Goal: Task Accomplishment & Management: Complete application form

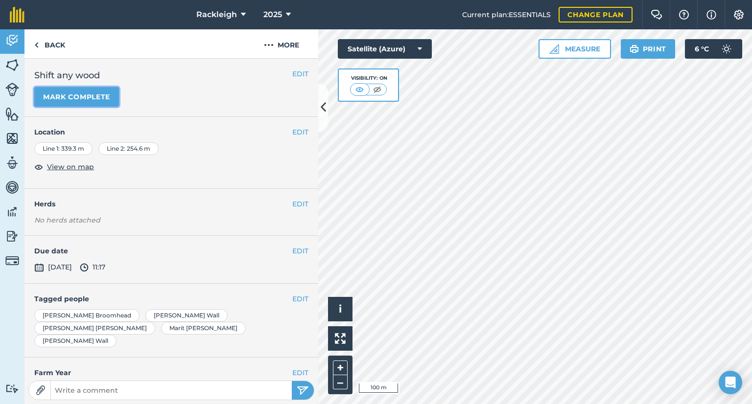
click at [97, 98] on button "Mark complete" at bounding box center [76, 97] width 85 height 20
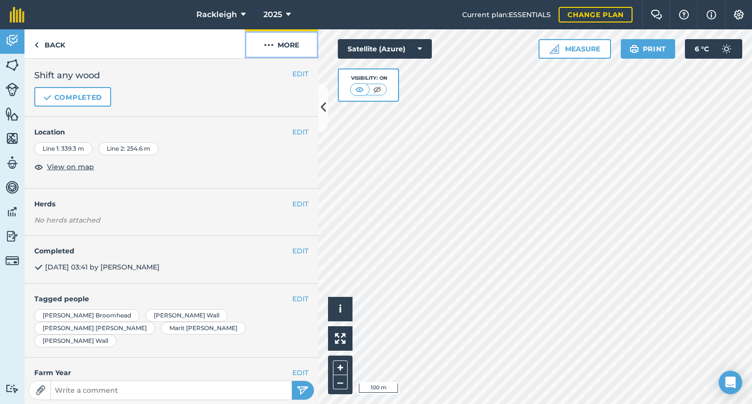
click at [279, 43] on button "More" at bounding box center [281, 43] width 73 height 29
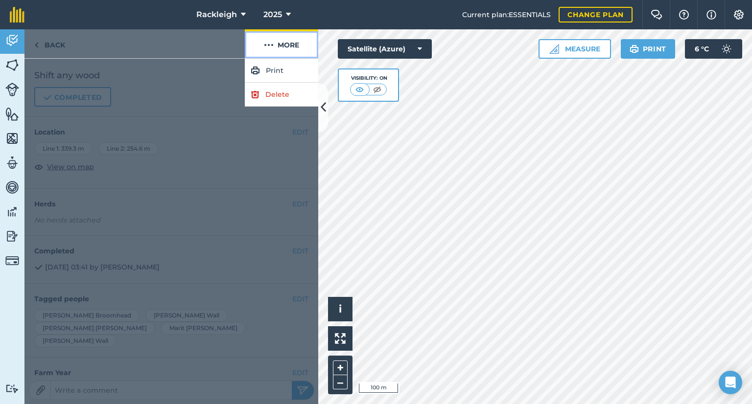
click at [279, 43] on button "More" at bounding box center [281, 43] width 73 height 29
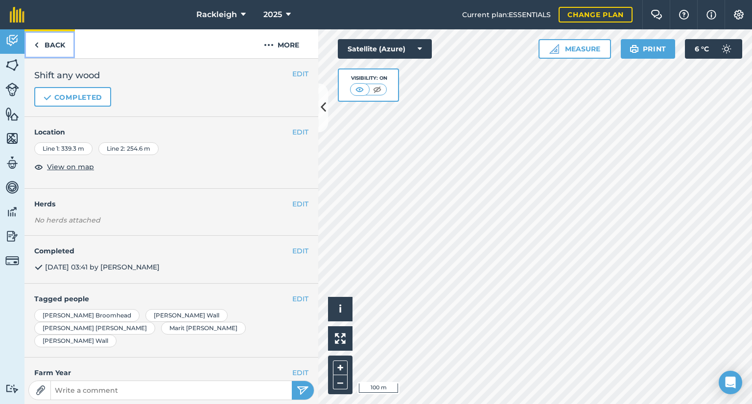
click at [36, 46] on img at bounding box center [36, 45] width 4 height 12
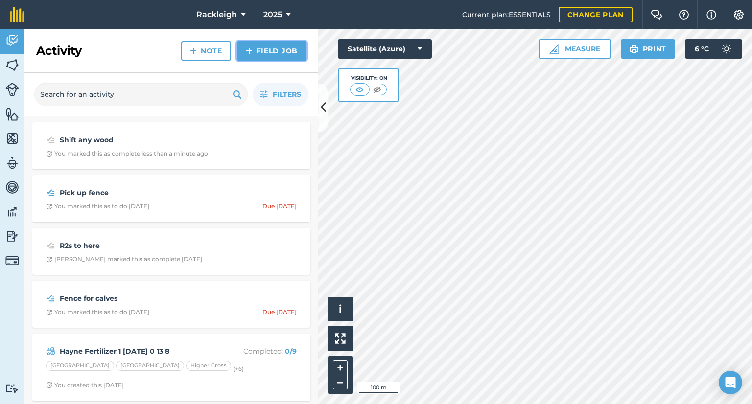
click at [268, 52] on link "Field Job" at bounding box center [271, 51] width 69 height 20
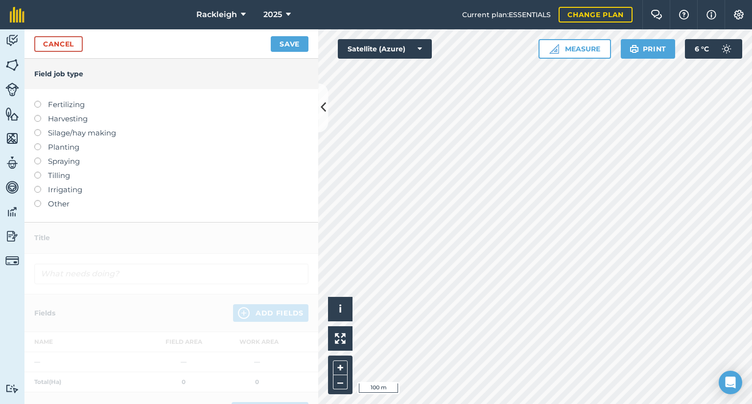
click at [39, 129] on label at bounding box center [41, 129] width 14 height 0
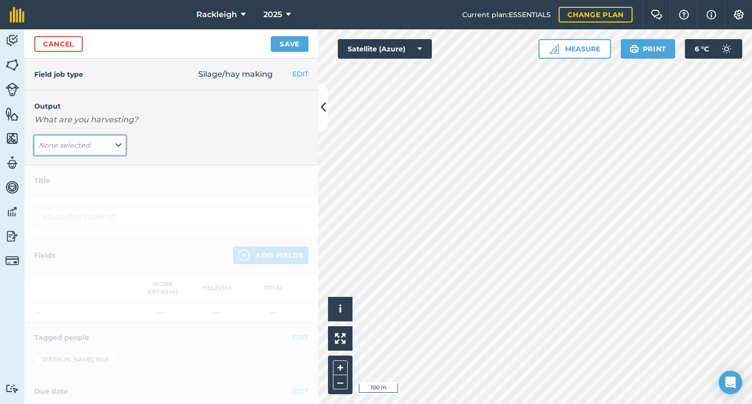
click at [118, 142] on icon at bounding box center [118, 145] width 6 height 11
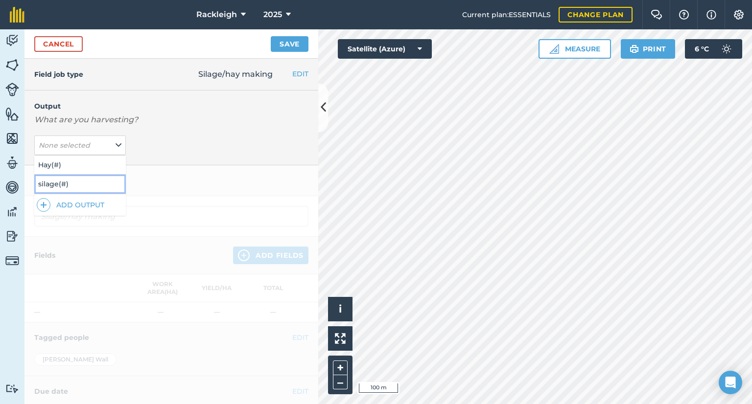
click at [76, 184] on button "silage ( # )" at bounding box center [80, 184] width 92 height 19
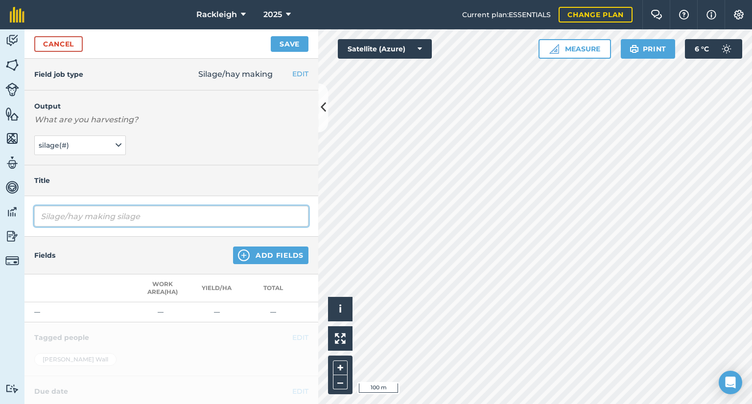
click at [98, 220] on input "Silage/hay making silage" at bounding box center [171, 216] width 274 height 21
click at [155, 216] on input "Silage/hay making silage" at bounding box center [171, 216] width 274 height 21
type input "S"
click at [122, 214] on input "[PERSON_NAME]" at bounding box center [171, 216] width 274 height 21
type input "[PERSON_NAME] [DATE]"
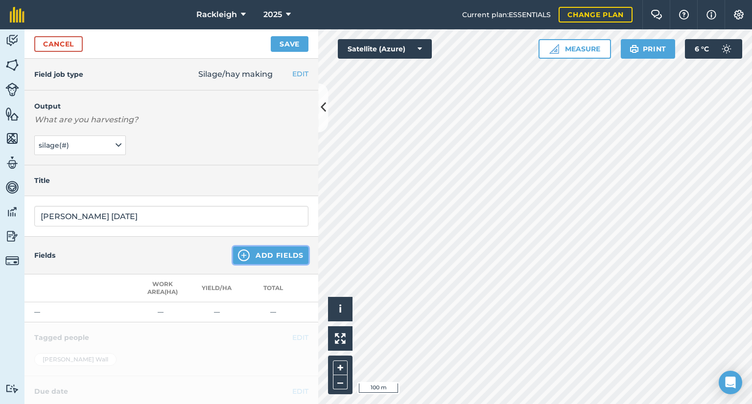
click at [263, 254] on button "Add Fields" at bounding box center [270, 256] width 75 height 18
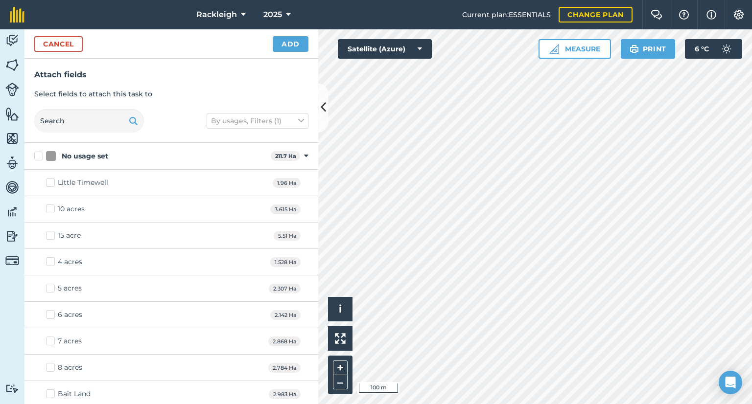
checkbox input "true"
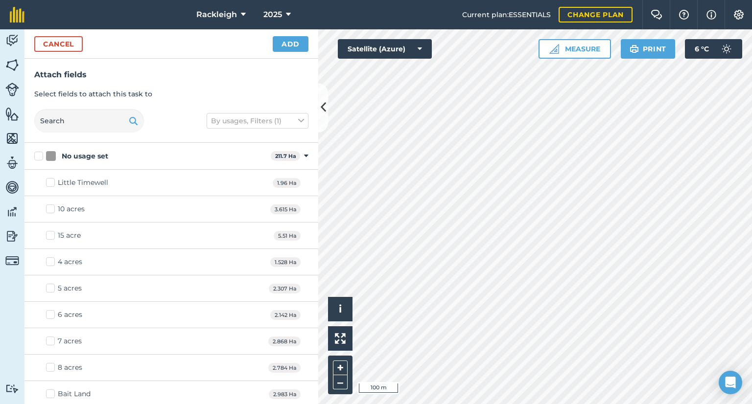
checkbox input "true"
click at [300, 292] on div "Activity Fields Livestock Features Maps Team Vehicles Data Reporting Billing Tu…" at bounding box center [376, 216] width 752 height 375
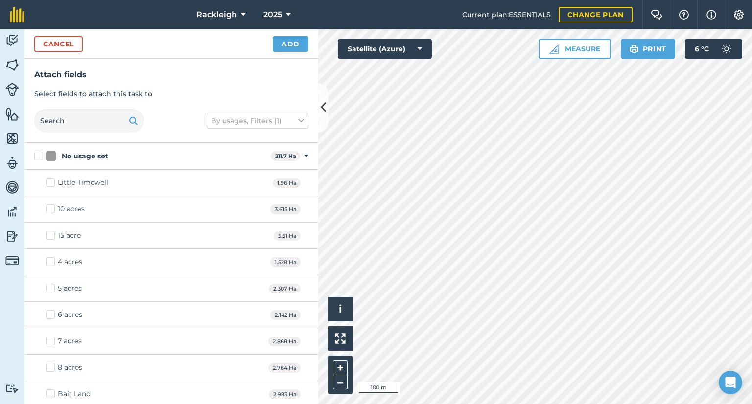
checkbox input "true"
checkbox input "false"
click at [288, 47] on button "Add" at bounding box center [291, 44] width 36 height 16
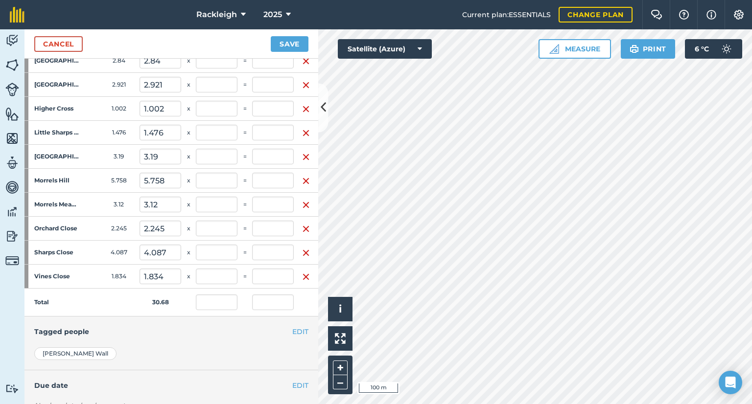
scroll to position [294, 0]
